Goal: Task Accomplishment & Management: Manage account settings

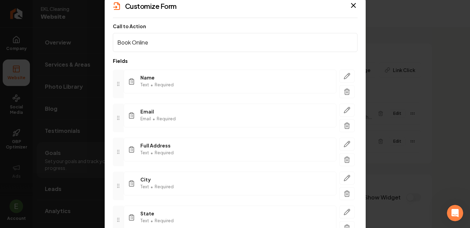
click at [151, 7] on h2 "Customize Form" at bounding box center [151, 6] width 52 height 10
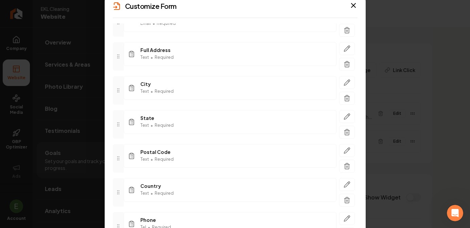
scroll to position [133, 0]
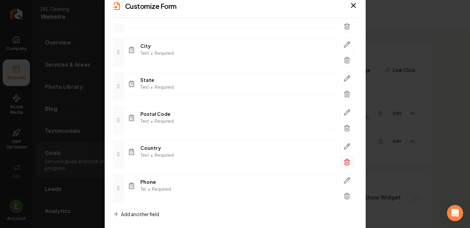
click at [345, 159] on icon "button" at bounding box center [346, 162] width 7 height 7
drag, startPoint x: 116, startPoint y: 189, endPoint x: 121, endPoint y: 60, distance: 129.5
click at [121, 60] on div at bounding box center [118, 62] width 11 height 29
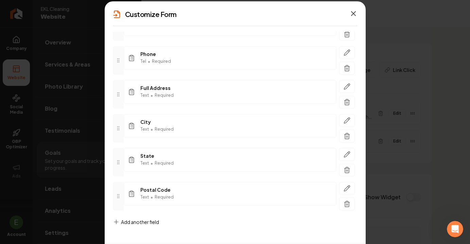
click at [353, 10] on icon "button" at bounding box center [353, 14] width 8 height 8
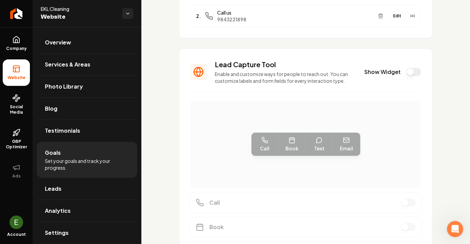
scroll to position [122, 0]
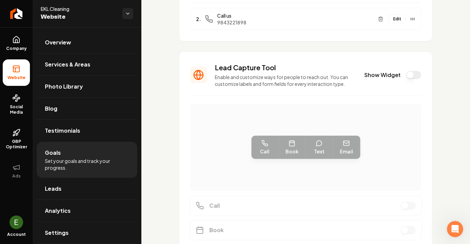
click at [244, 201] on section "Lead Capture Tool Enable and customize ways for people to reach out. You can cu…" at bounding box center [305, 176] width 252 height 248
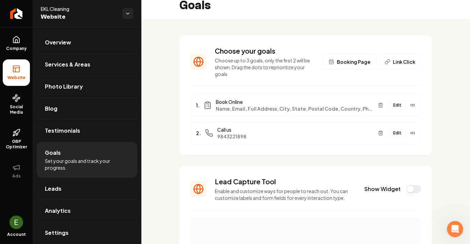
scroll to position [0, 0]
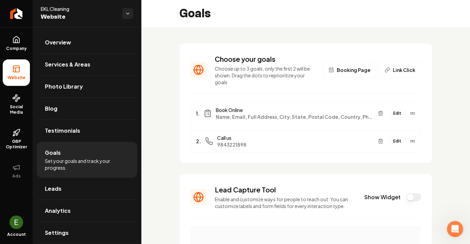
click at [310, 113] on span "Name, Email, Full Address, City, State, Postal Code, Country, Phone" at bounding box center [294, 116] width 157 height 7
click at [394, 109] on button "Edit" at bounding box center [396, 113] width 17 height 9
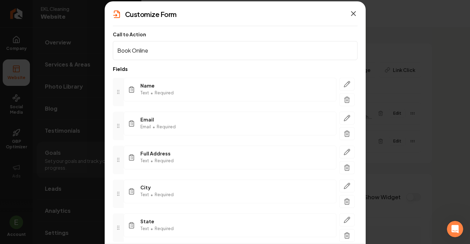
click at [352, 14] on icon "button" at bounding box center [353, 14] width 8 height 8
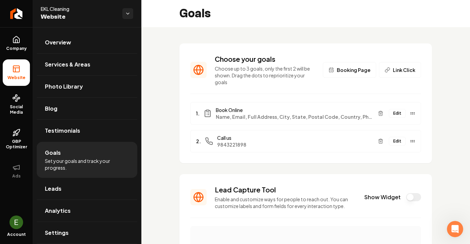
click at [360, 68] on span "Booking Page" at bounding box center [353, 70] width 34 height 7
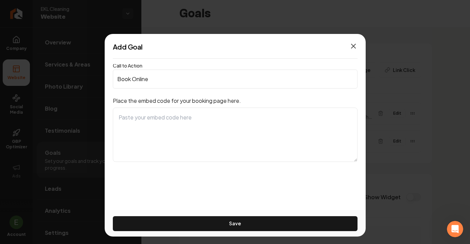
click at [354, 46] on icon "button" at bounding box center [353, 46] width 8 height 8
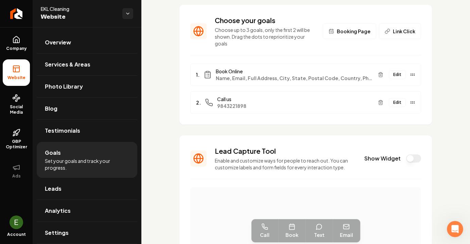
scroll to position [37, 0]
